Goal: Book appointment/travel/reservation

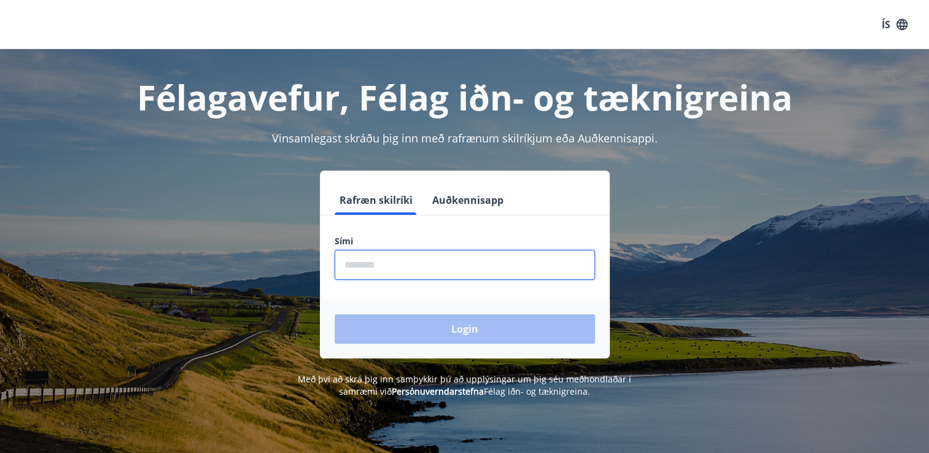
click at [479, 275] on input "phone" at bounding box center [465, 265] width 260 height 30
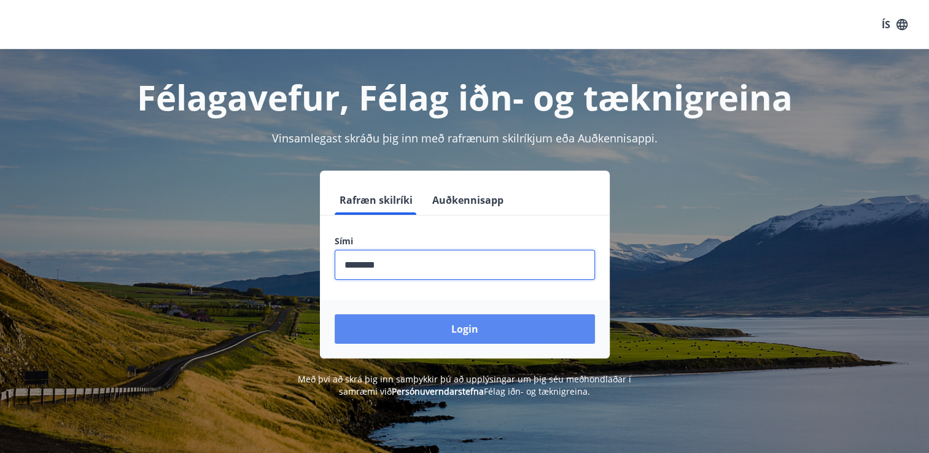
type input "********"
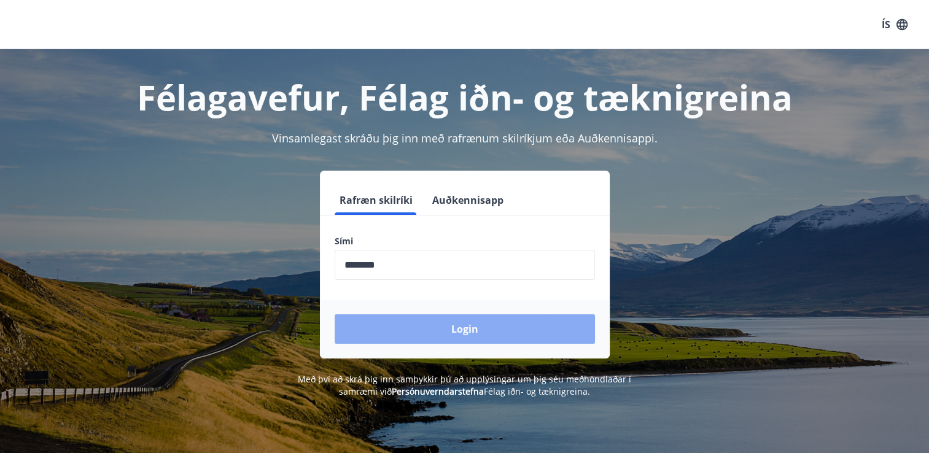
click at [463, 324] on button "Login" at bounding box center [465, 328] width 260 height 29
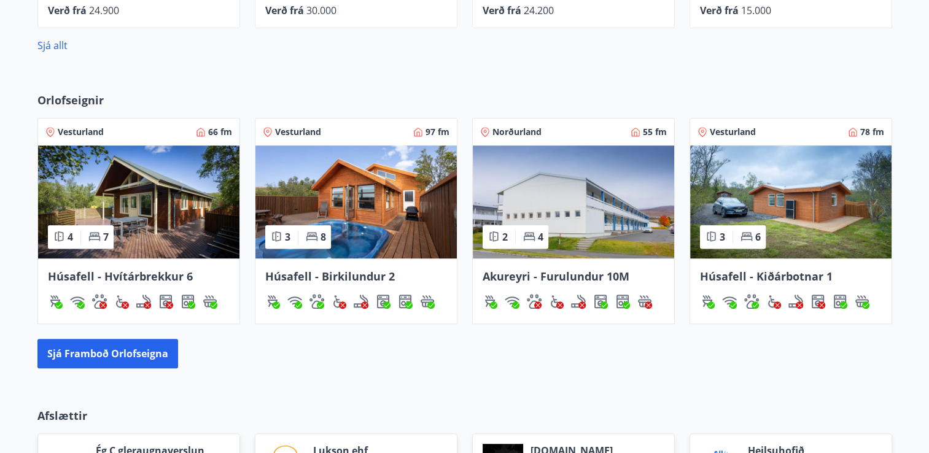
scroll to position [738, 0]
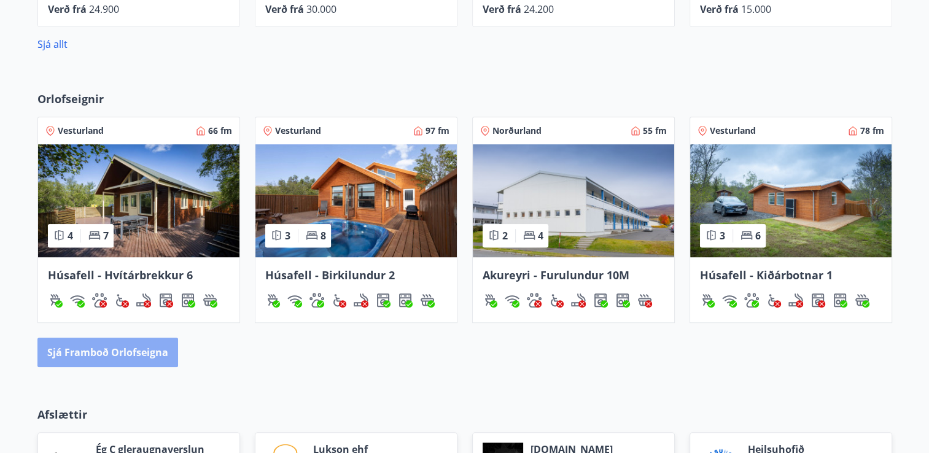
click at [170, 356] on button "Sjá framboð orlofseigna" at bounding box center [107, 352] width 141 height 29
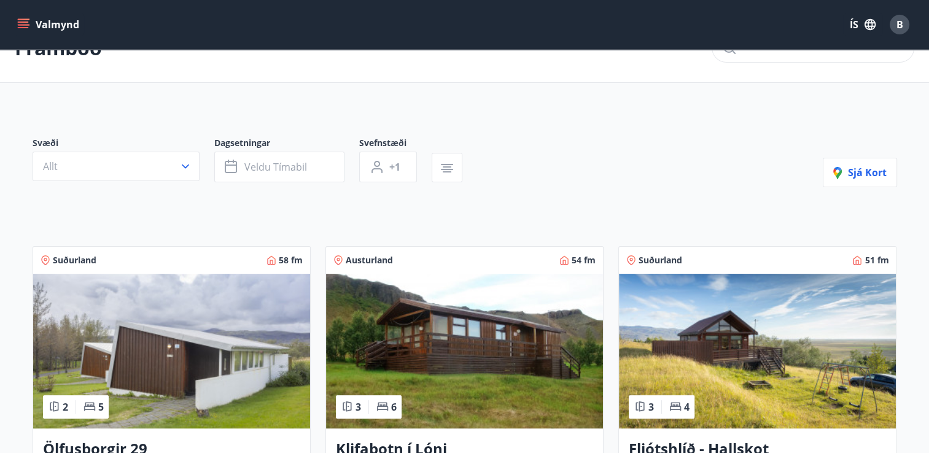
scroll to position [36, 0]
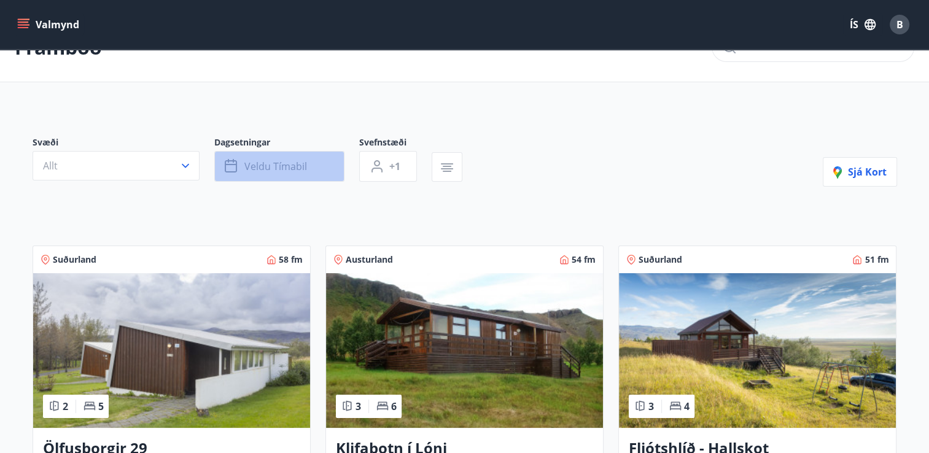
click at [308, 161] on button "Veldu tímabil" at bounding box center [279, 166] width 130 height 31
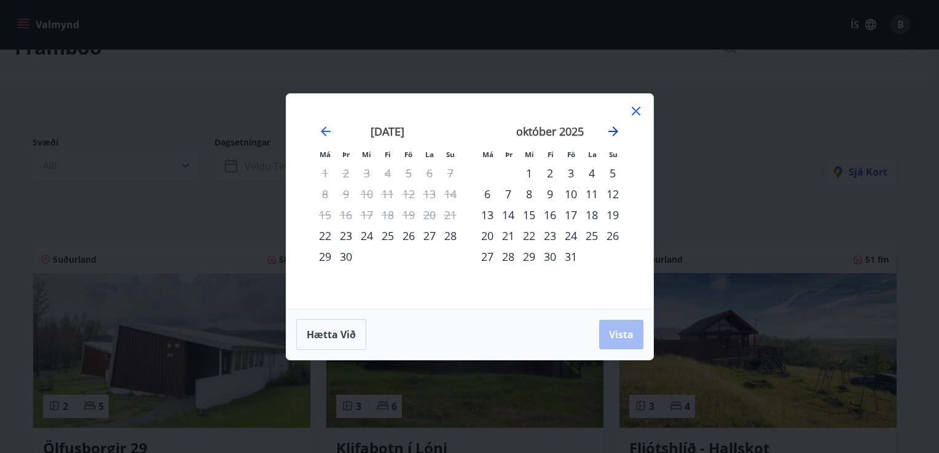
click at [612, 131] on icon "Move forward to switch to the next month." at bounding box center [613, 132] width 10 height 10
click at [548, 235] on div "19" at bounding box center [549, 235] width 21 height 21
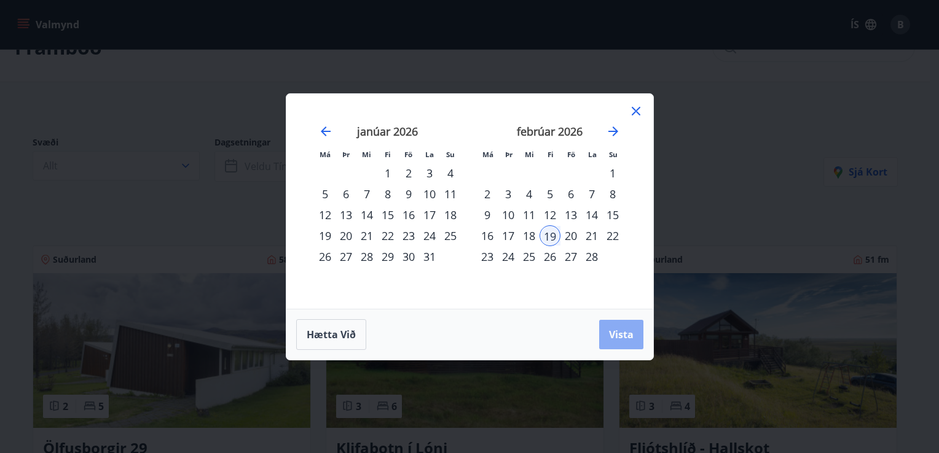
click at [618, 330] on span "Vista" at bounding box center [621, 335] width 25 height 14
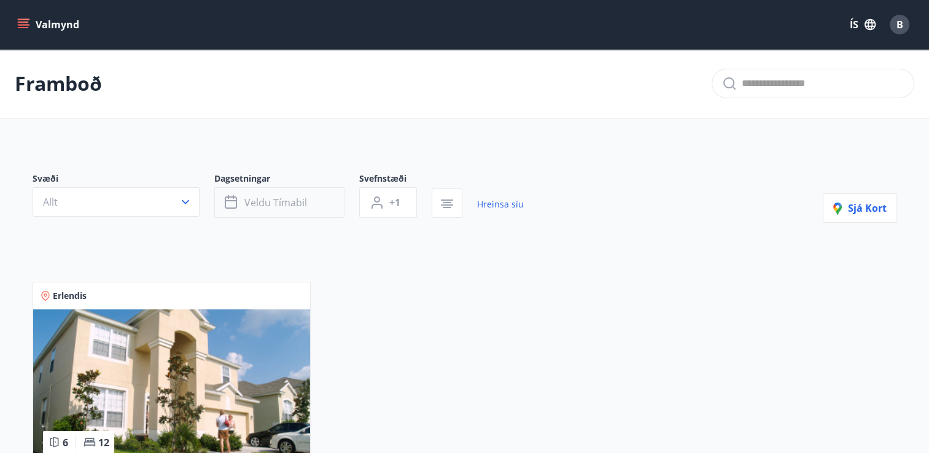
click at [320, 203] on button "Veldu tímabil" at bounding box center [279, 202] width 130 height 31
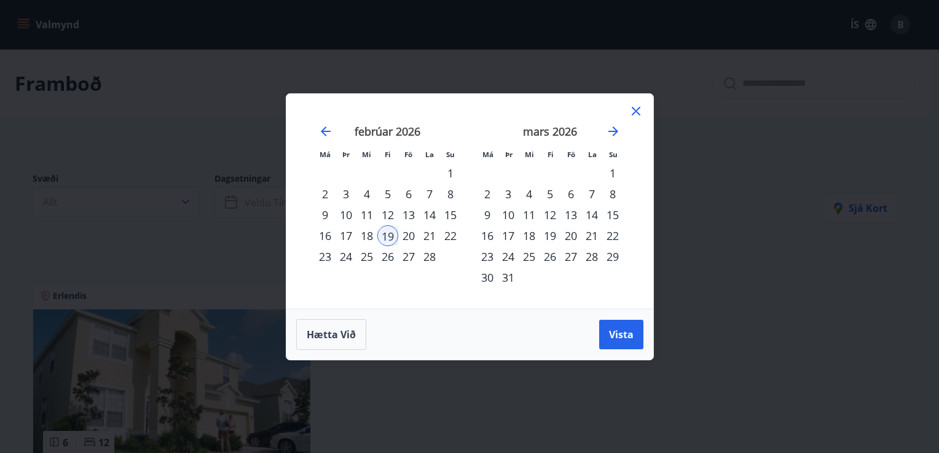
click at [389, 232] on div "19" at bounding box center [387, 235] width 21 height 21
click at [612, 127] on icon "Move forward to switch to the next month." at bounding box center [613, 132] width 10 height 10
click at [386, 254] on div "30" at bounding box center [387, 256] width 21 height 21
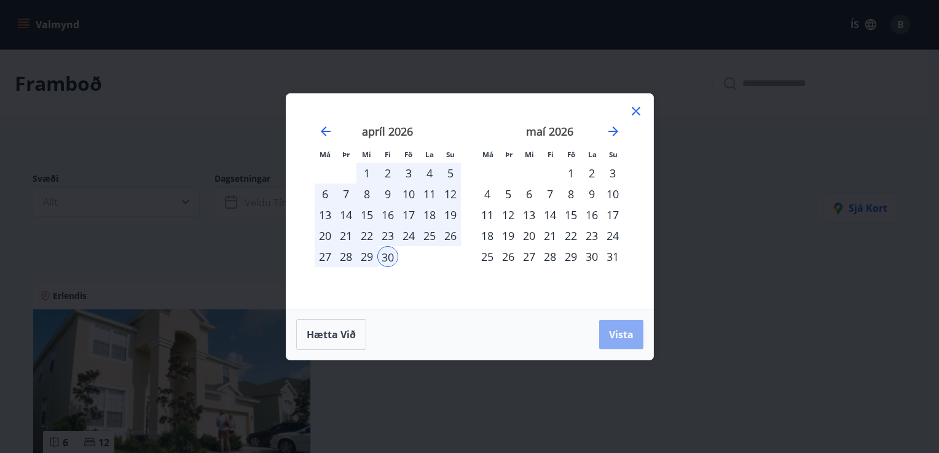
click at [622, 334] on span "Vista" at bounding box center [621, 335] width 25 height 14
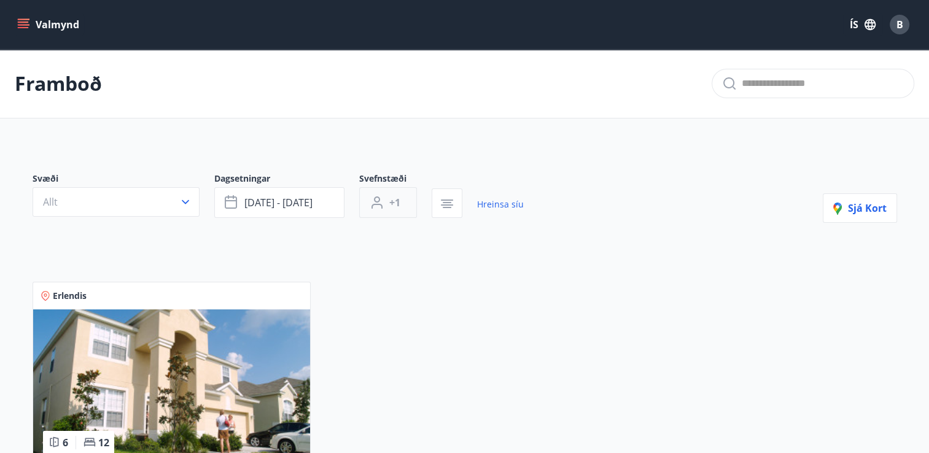
click at [399, 195] on button "+1" at bounding box center [388, 202] width 58 height 31
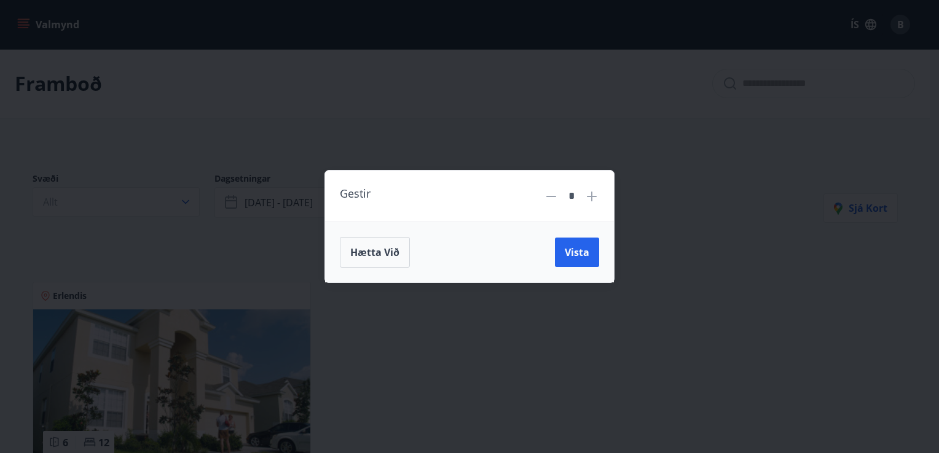
click at [591, 198] on icon at bounding box center [592, 197] width 10 height 10
click at [553, 200] on icon at bounding box center [551, 196] width 15 height 15
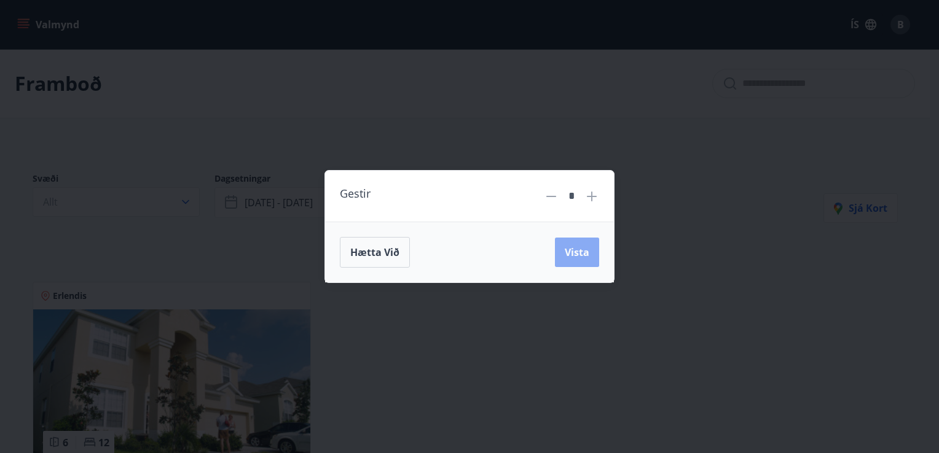
click at [577, 249] on span "Vista" at bounding box center [576, 253] width 25 height 14
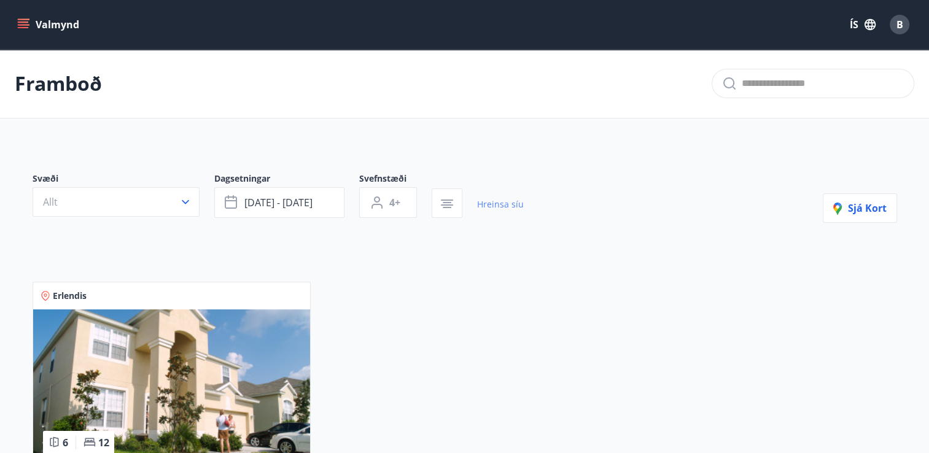
click at [491, 203] on link "Hreinsa síu" at bounding box center [500, 204] width 47 height 27
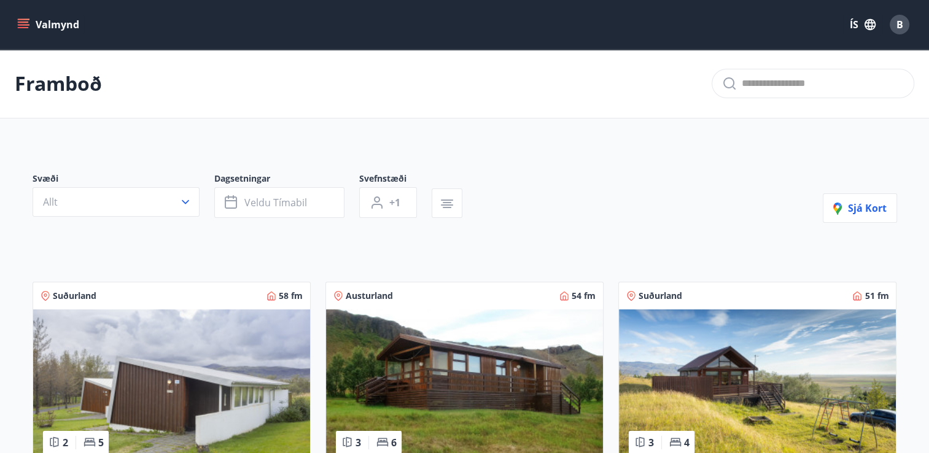
type input "*"
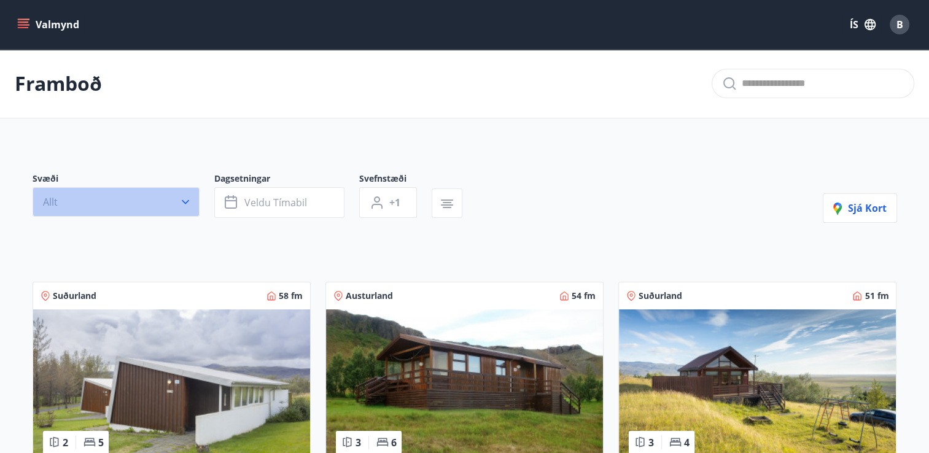
click at [122, 203] on button "Allt" at bounding box center [116, 201] width 167 height 29
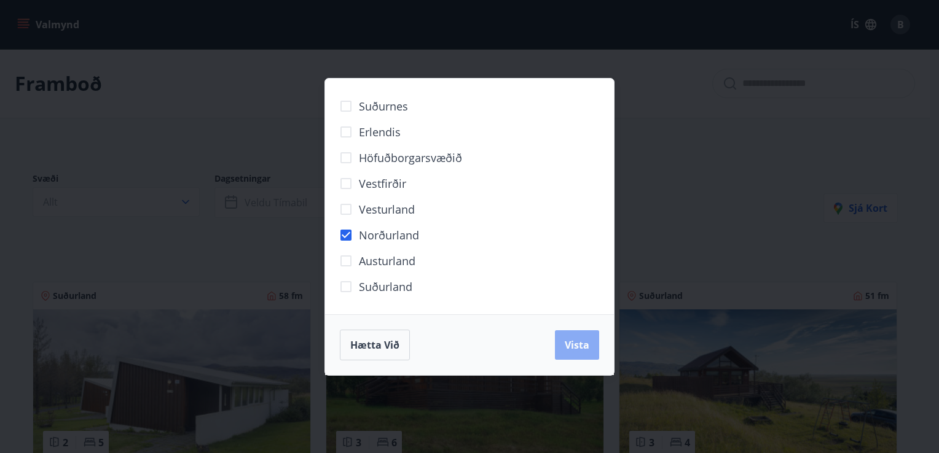
click at [557, 353] on button "Vista" at bounding box center [577, 344] width 44 height 29
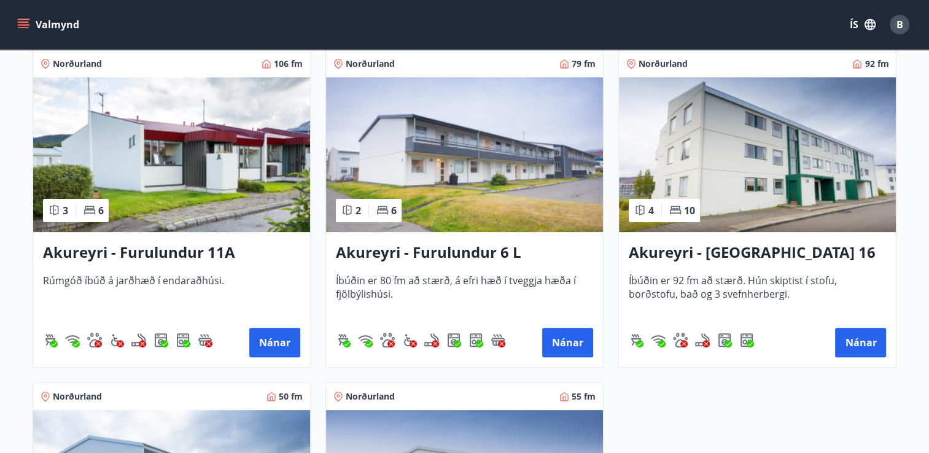
scroll to position [260, 0]
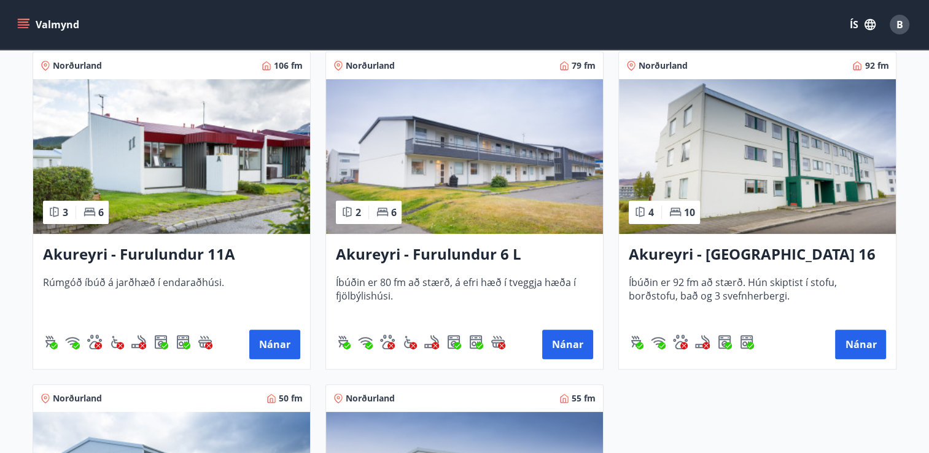
click at [165, 247] on h3 "Akureyri - Furulundur 11A" at bounding box center [171, 255] width 257 height 22
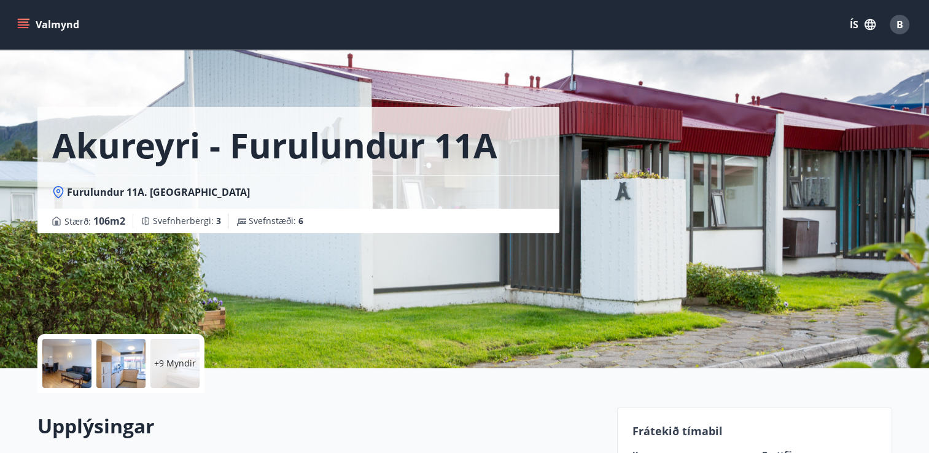
click at [17, 28] on icon "menu" at bounding box center [23, 24] width 12 height 12
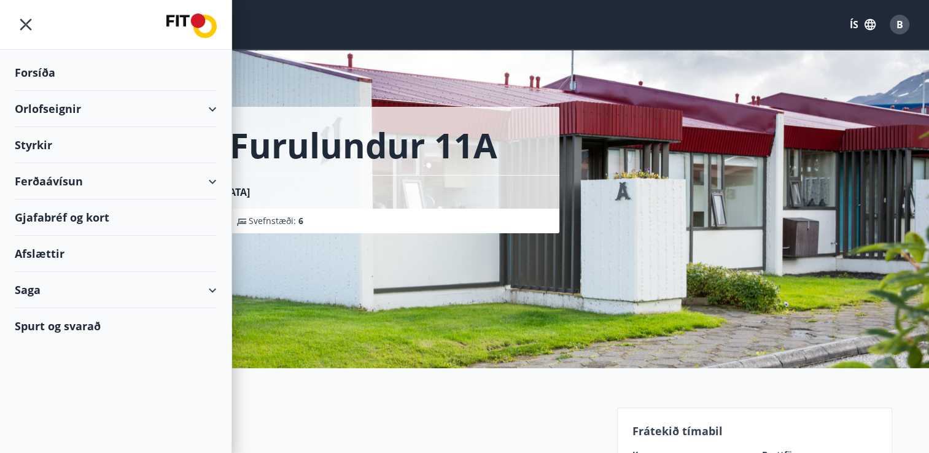
click at [92, 108] on div "Orlofseignir" at bounding box center [116, 109] width 202 height 36
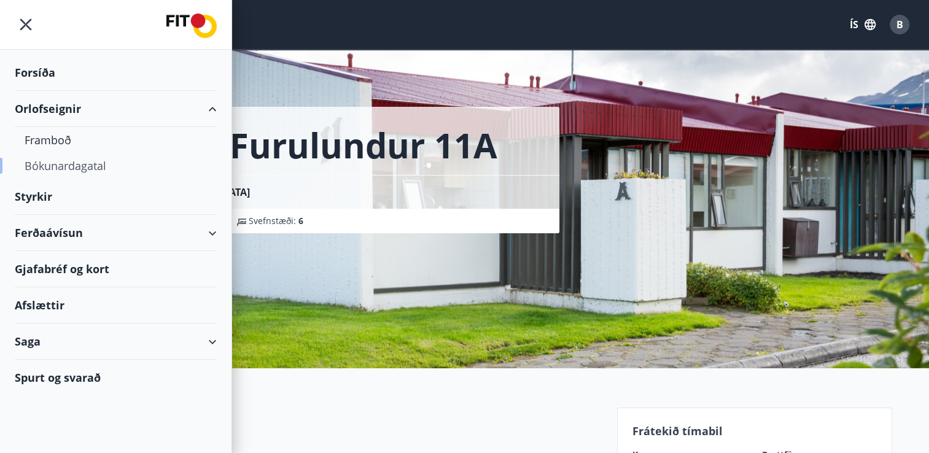
click at [66, 166] on div "Bókunardagatal" at bounding box center [116, 166] width 182 height 26
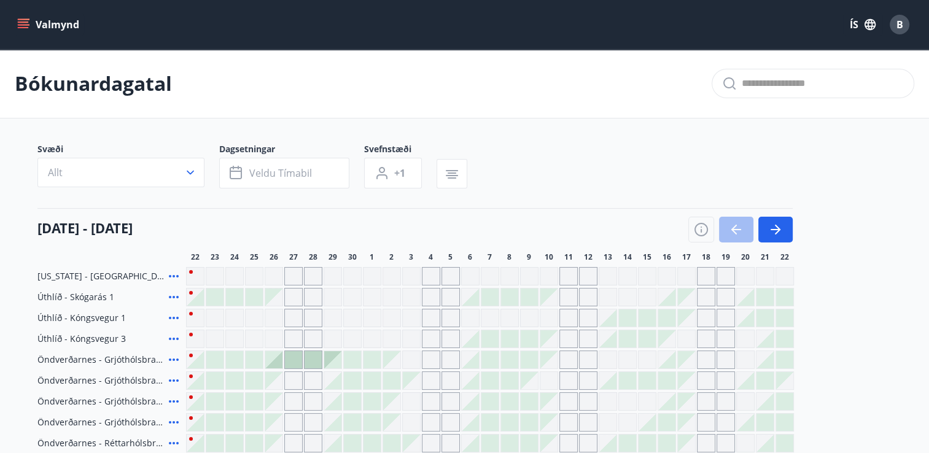
scroll to position [101, 0]
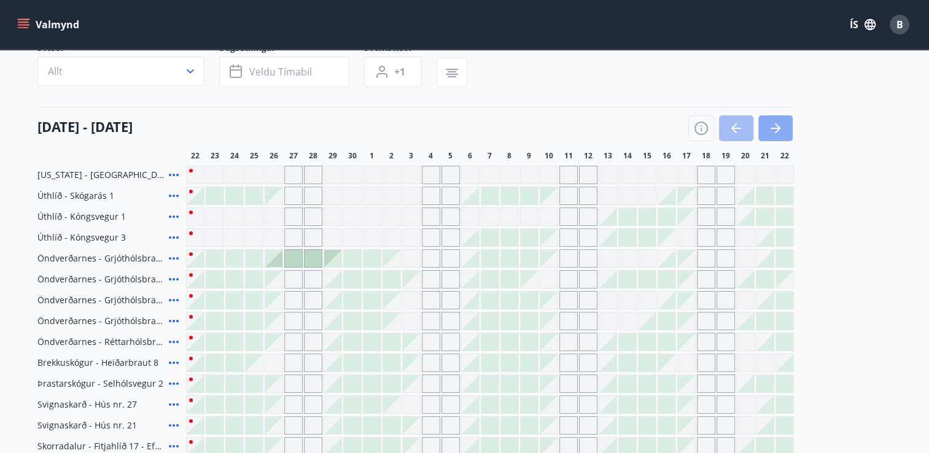
click at [771, 125] on icon "button" at bounding box center [775, 128] width 15 height 15
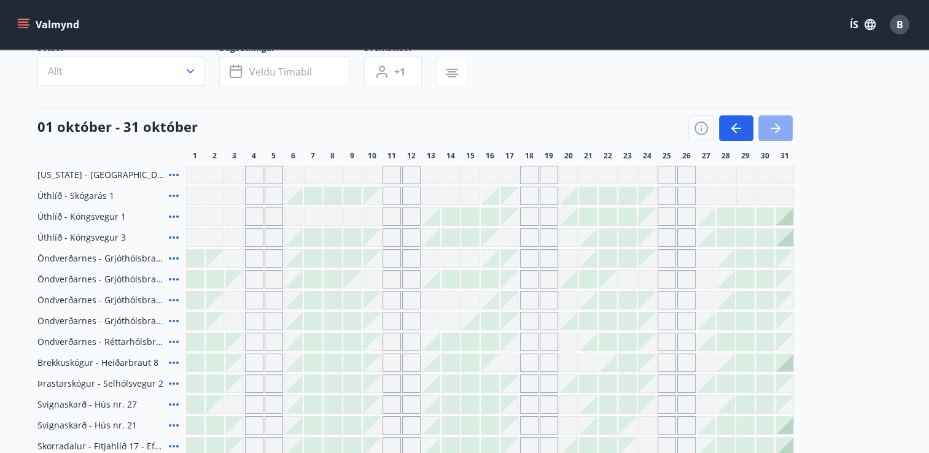
click at [771, 125] on icon "button" at bounding box center [775, 128] width 15 height 15
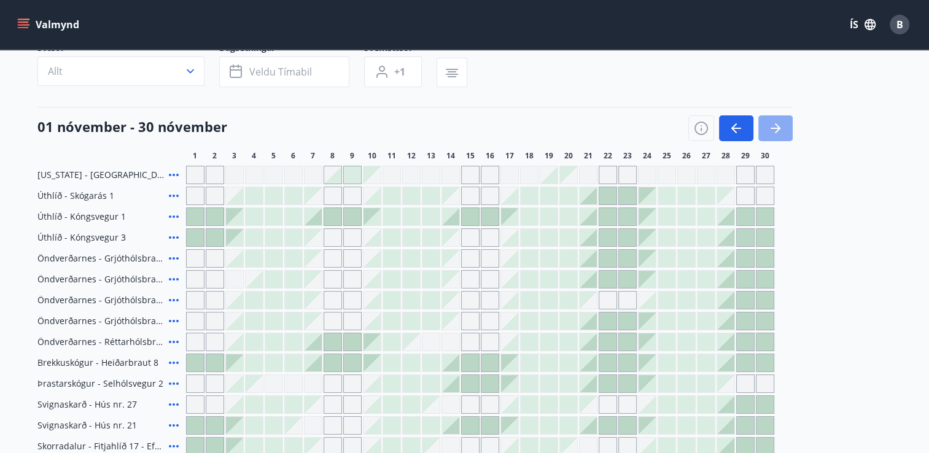
click at [771, 125] on icon "button" at bounding box center [775, 128] width 15 height 15
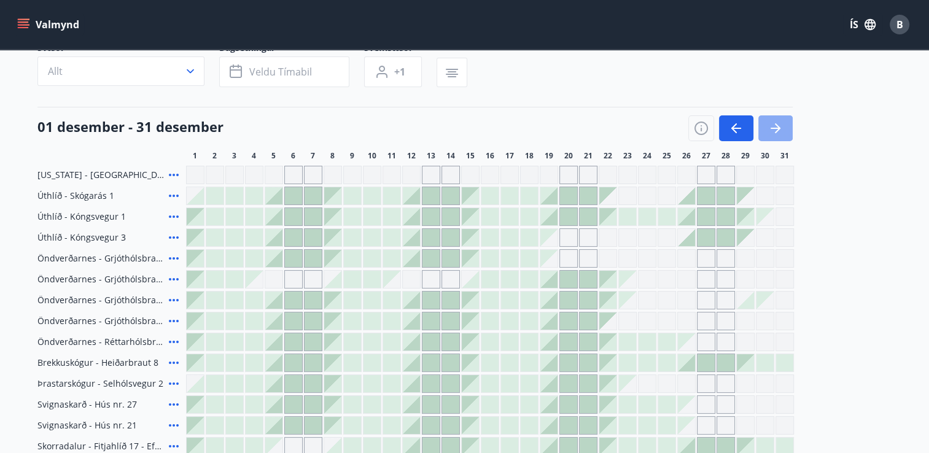
click at [771, 125] on icon "button" at bounding box center [775, 128] width 15 height 15
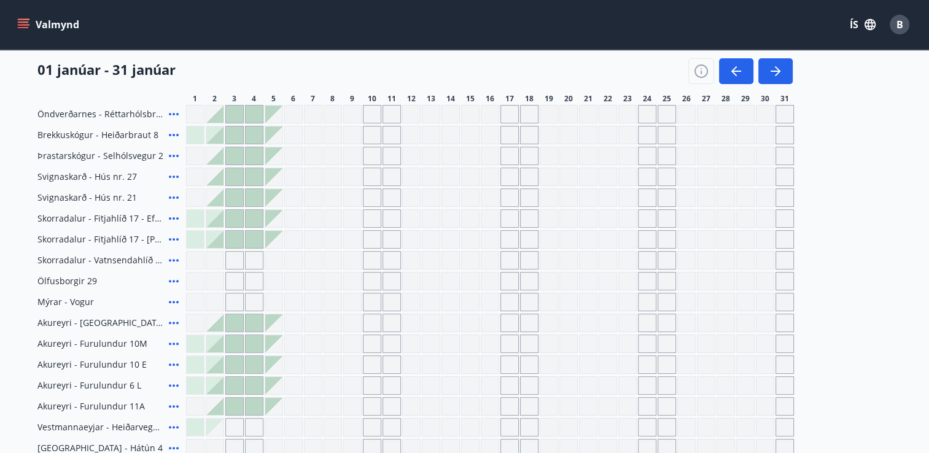
scroll to position [341, 0]
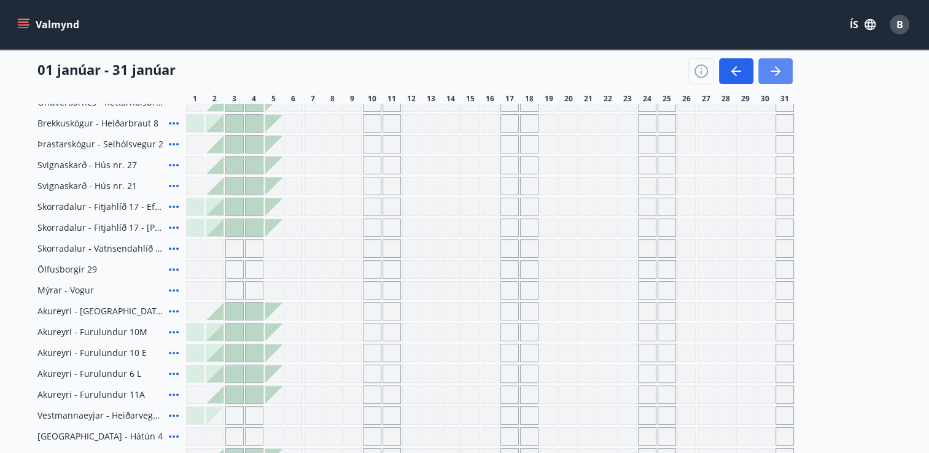
click at [771, 74] on icon "button" at bounding box center [775, 71] width 15 height 15
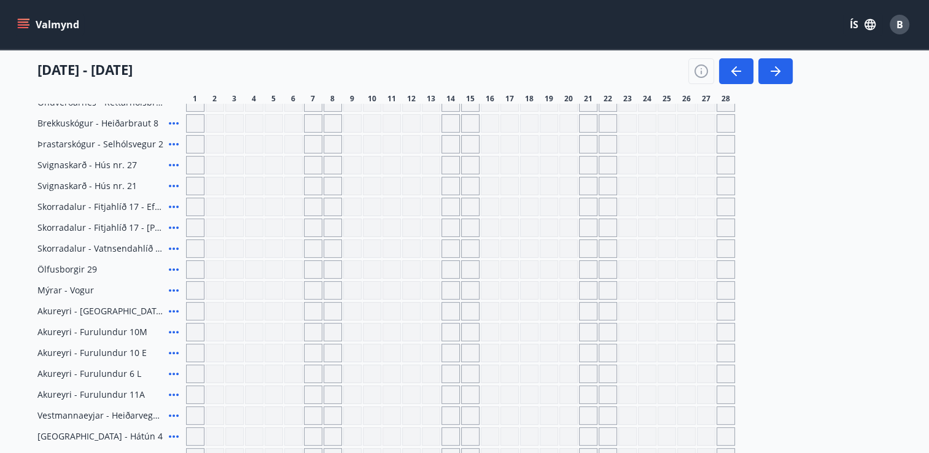
click at [550, 315] on div "Gráir dagar eru ekki bókanlegir" at bounding box center [549, 311] width 18 height 18
click at [604, 314] on div "Gráir dagar eru ekki bókanlegir" at bounding box center [608, 311] width 18 height 18
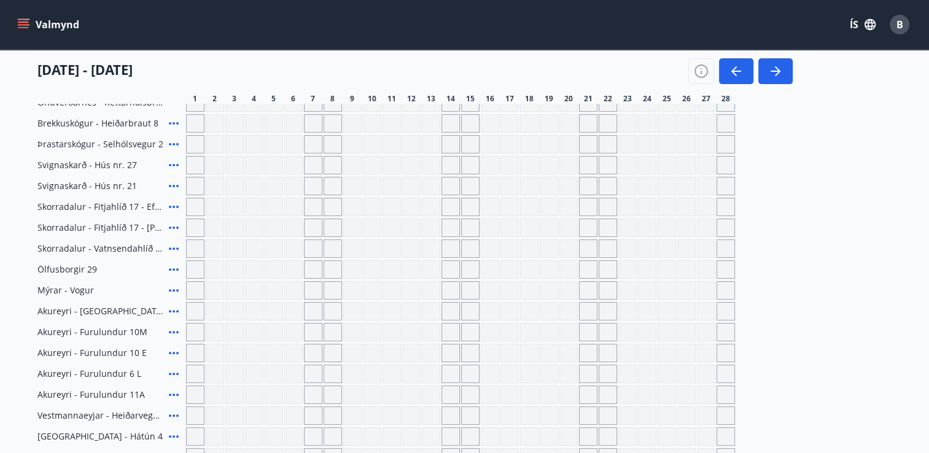
click at [604, 314] on div "Gráir dagar eru ekki bókanlegir" at bounding box center [608, 311] width 18 height 18
click at [29, 21] on button "Valmynd" at bounding box center [49, 25] width 69 height 22
click at [25, 21] on icon "menu" at bounding box center [23, 21] width 11 height 1
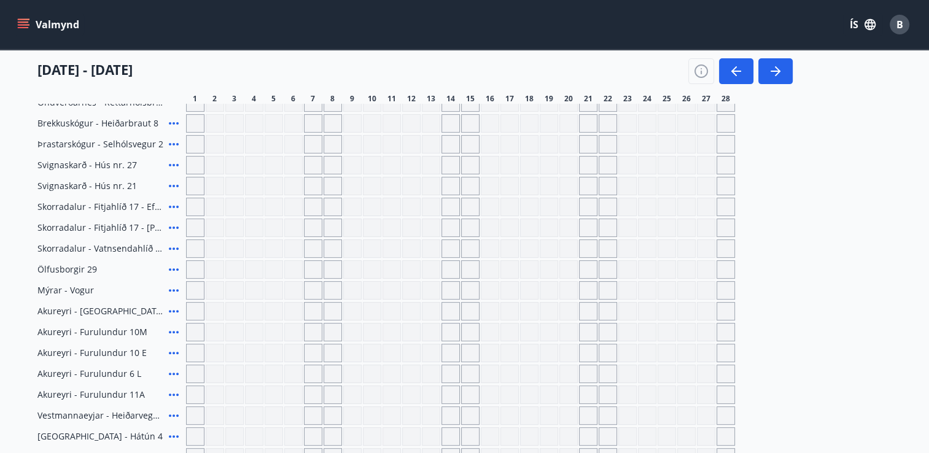
click at [25, 24] on icon "menu" at bounding box center [25, 24] width 14 height 1
click at [17, 20] on icon "menu" at bounding box center [23, 24] width 12 height 12
click at [23, 27] on icon "menu" at bounding box center [23, 27] width 11 height 1
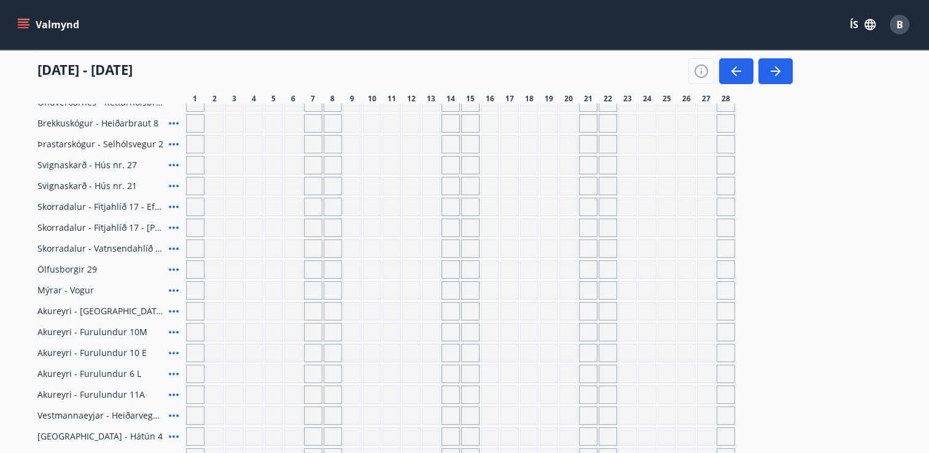
click at [23, 27] on icon "menu" at bounding box center [23, 27] width 11 height 1
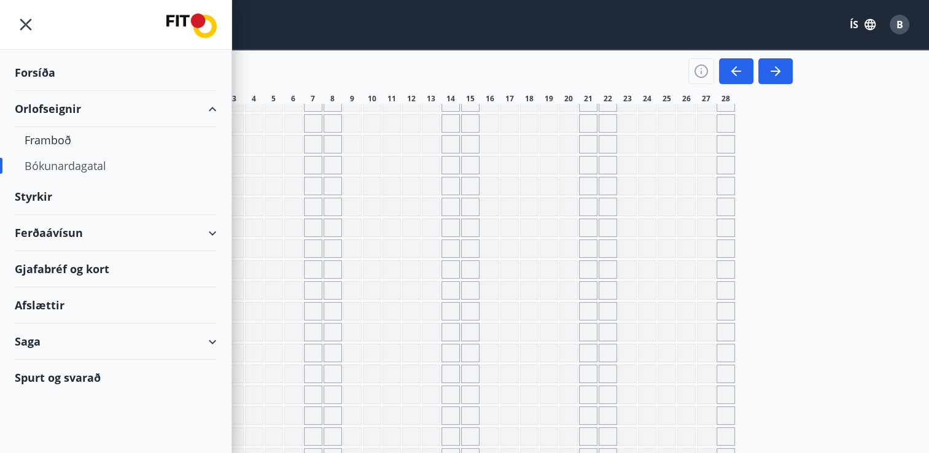
scroll to position [0, 0]
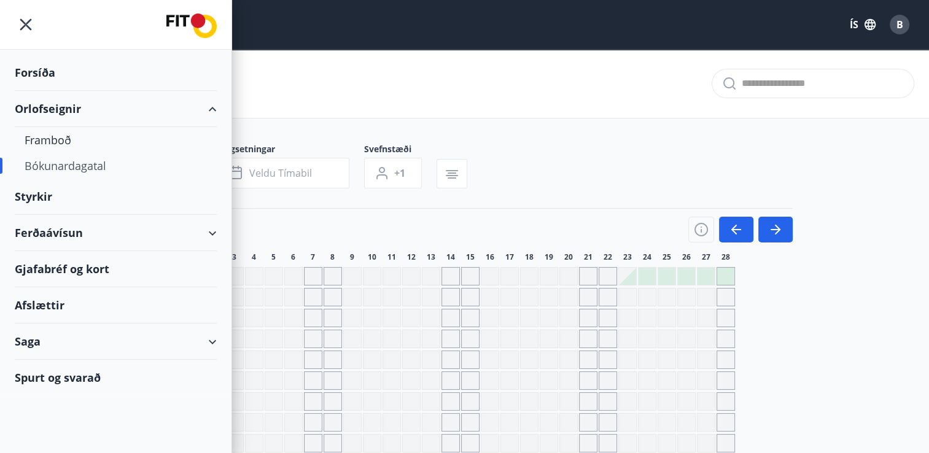
click at [55, 111] on div "Orlofseignir" at bounding box center [116, 109] width 202 height 36
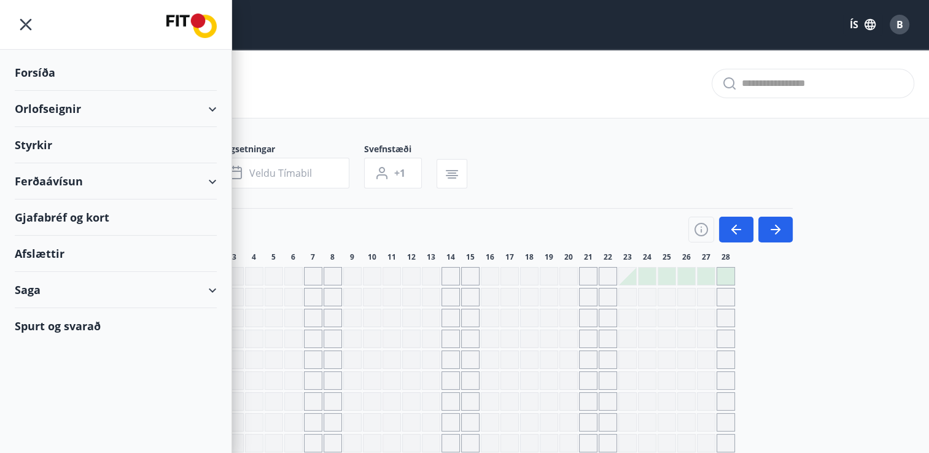
click at [55, 111] on div "Orlofseignir" at bounding box center [116, 109] width 202 height 36
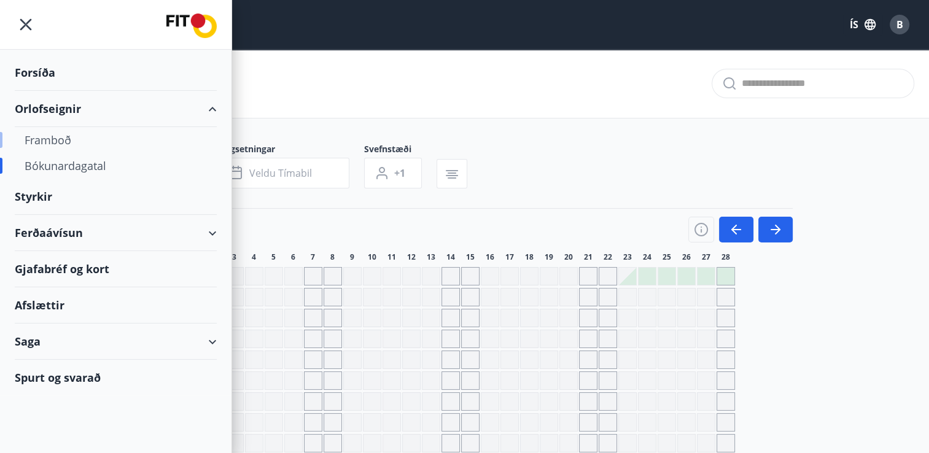
click at [60, 141] on div "Framboð" at bounding box center [116, 140] width 182 height 26
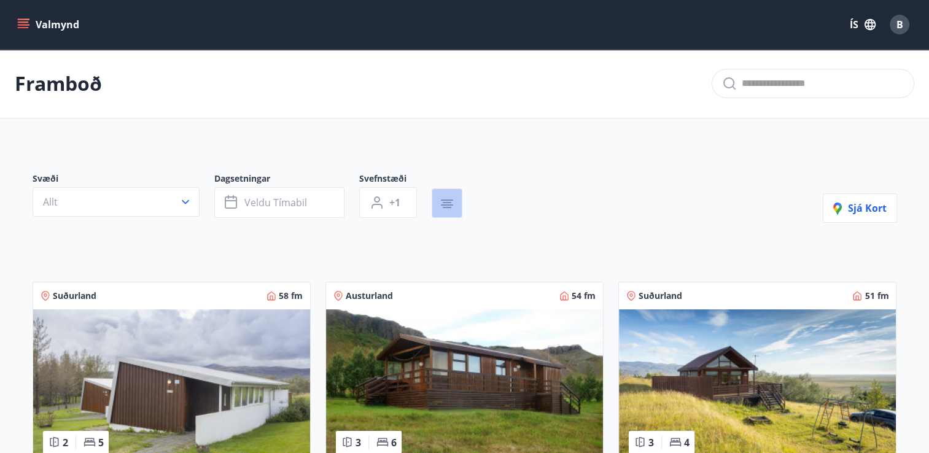
click at [441, 200] on icon "button" at bounding box center [447, 204] width 15 height 15
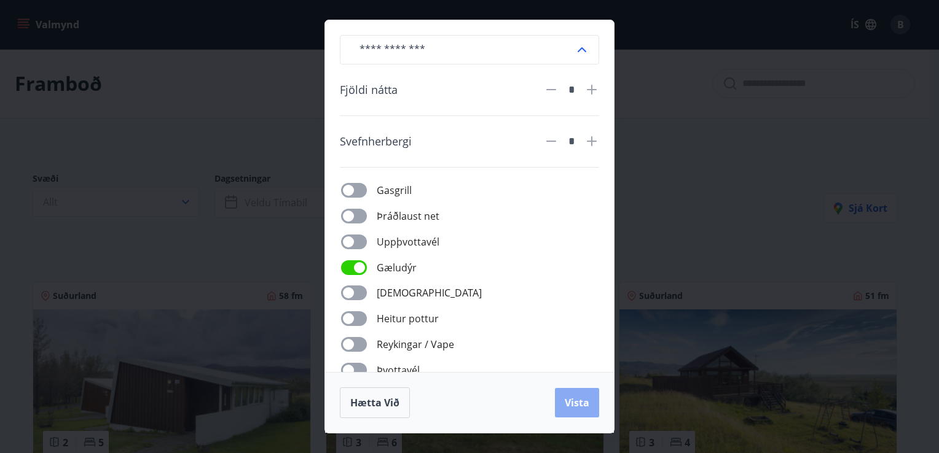
click at [575, 404] on span "Vista" at bounding box center [576, 403] width 25 height 14
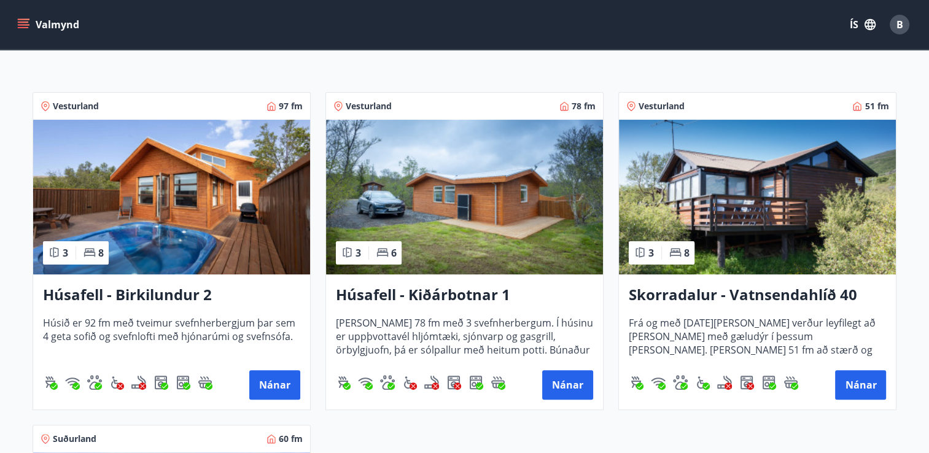
scroll to position [186, 0]
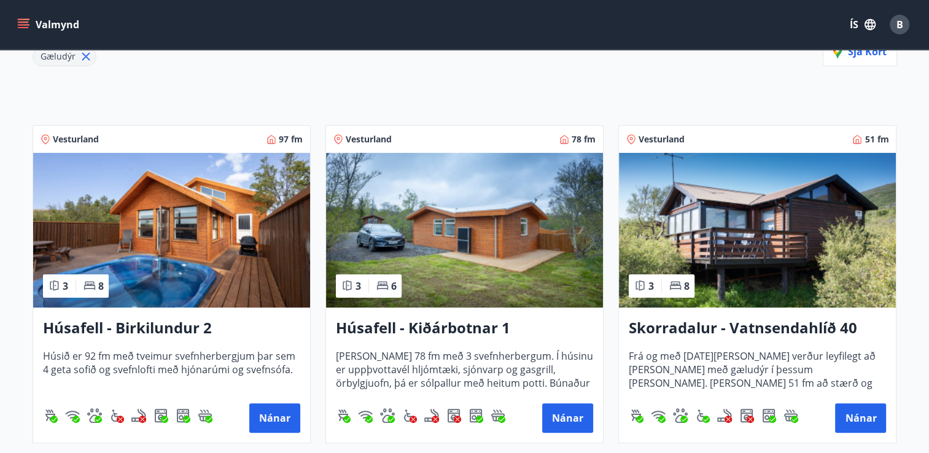
click at [127, 329] on h3 "Húsafell - Birkilundur 2" at bounding box center [171, 329] width 257 height 22
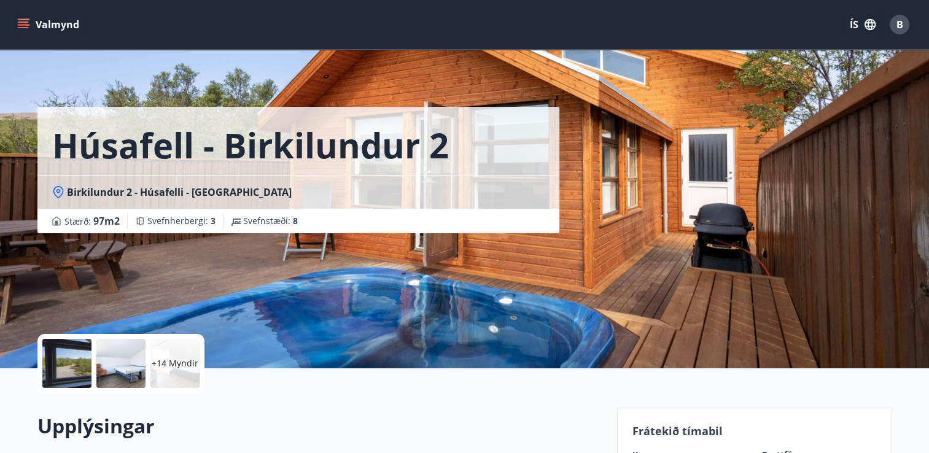
click at [106, 356] on div at bounding box center [120, 363] width 49 height 49
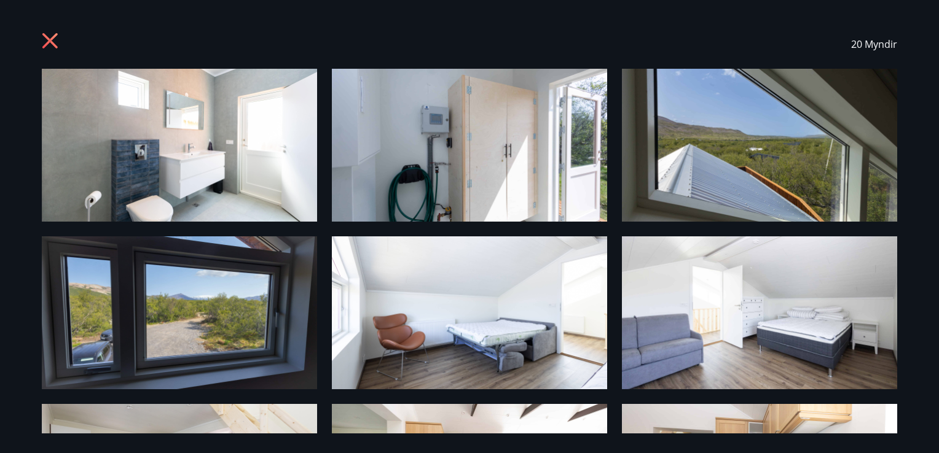
click at [54, 40] on icon at bounding box center [52, 43] width 20 height 20
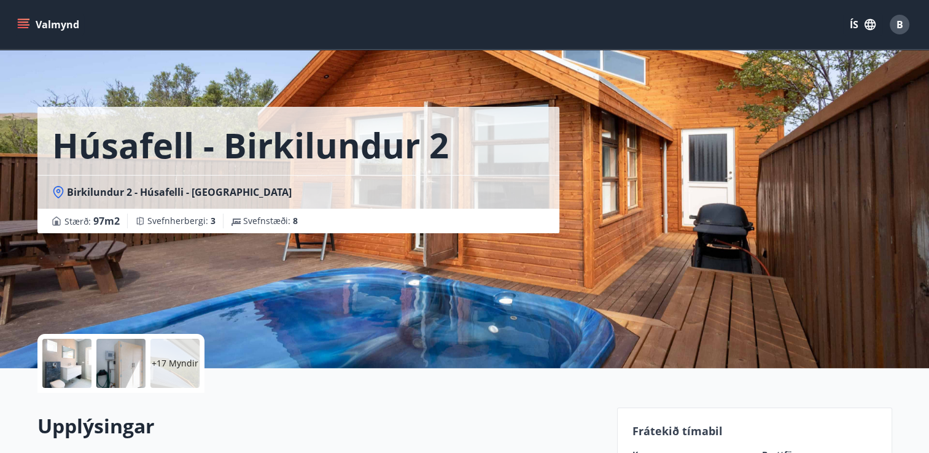
click at [26, 22] on icon "menu" at bounding box center [23, 21] width 11 height 1
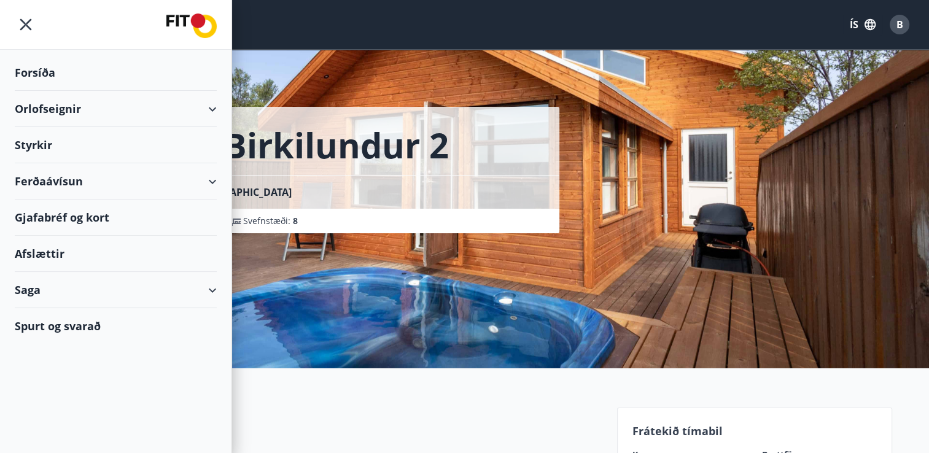
click at [63, 320] on div "Spurt og svarað" at bounding box center [116, 326] width 202 height 36
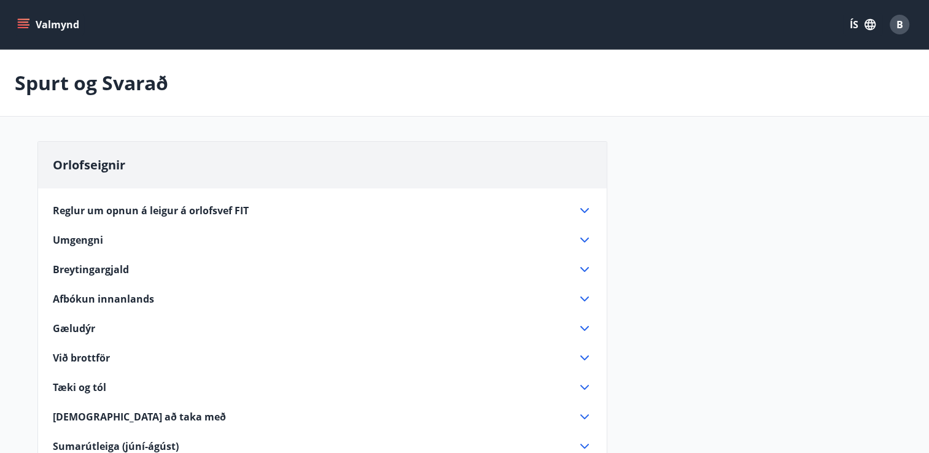
click at [588, 210] on icon at bounding box center [584, 210] width 15 height 15
